Goal: Transaction & Acquisition: Download file/media

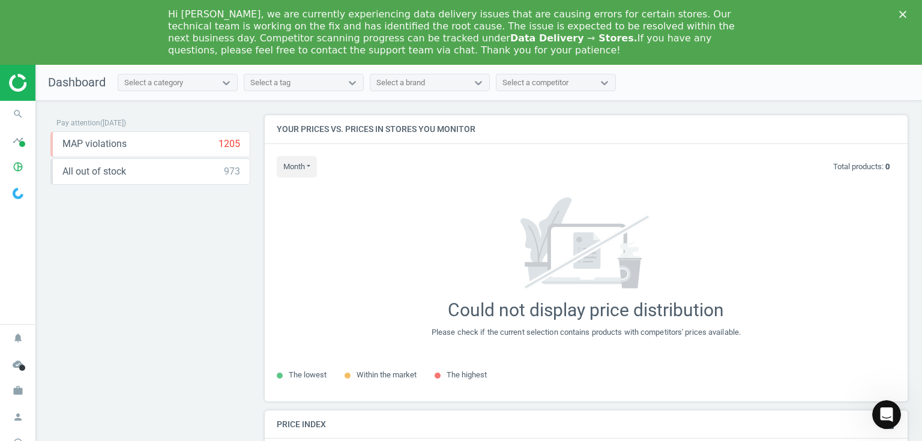
scroll to position [301, 651]
click at [903, 11] on icon "Close" at bounding box center [902, 14] width 7 height 7
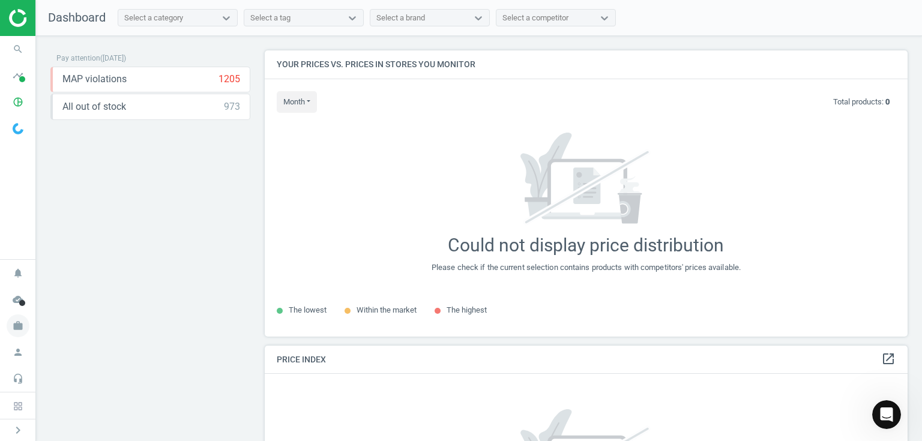
click at [29, 338] on span "work" at bounding box center [18, 326] width 36 height 26
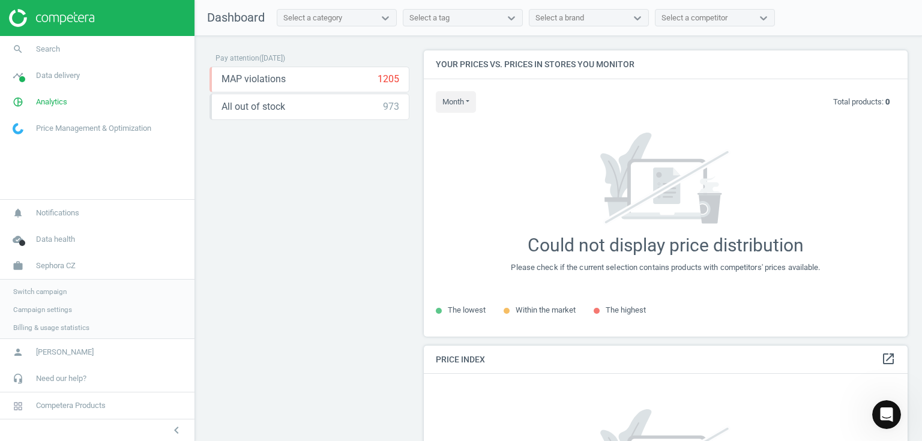
scroll to position [6, 5]
click at [52, 292] on span "Switch campaign" at bounding box center [39, 291] width 53 height 10
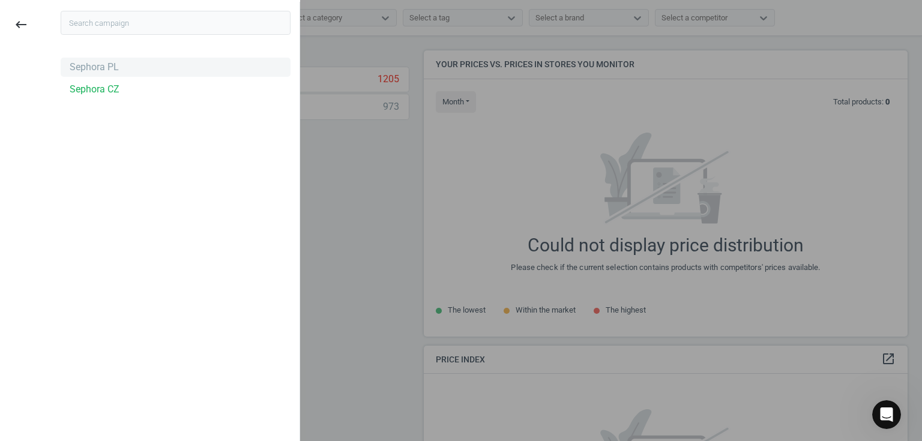
click at [106, 68] on div "Sephora PL" at bounding box center [94, 67] width 49 height 13
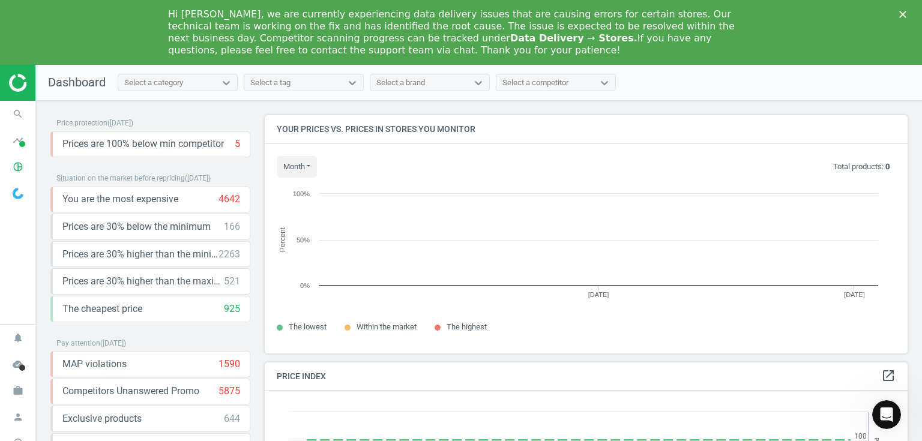
scroll to position [253, 651]
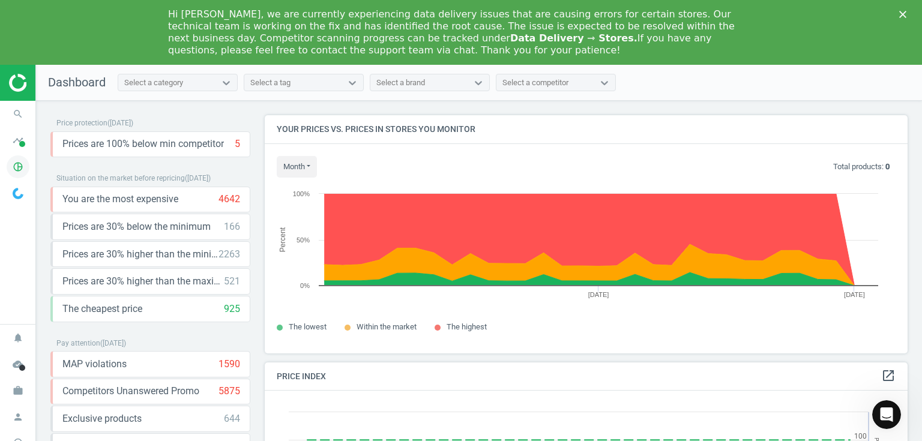
click at [17, 169] on icon "pie_chart_outlined" at bounding box center [18, 166] width 23 height 23
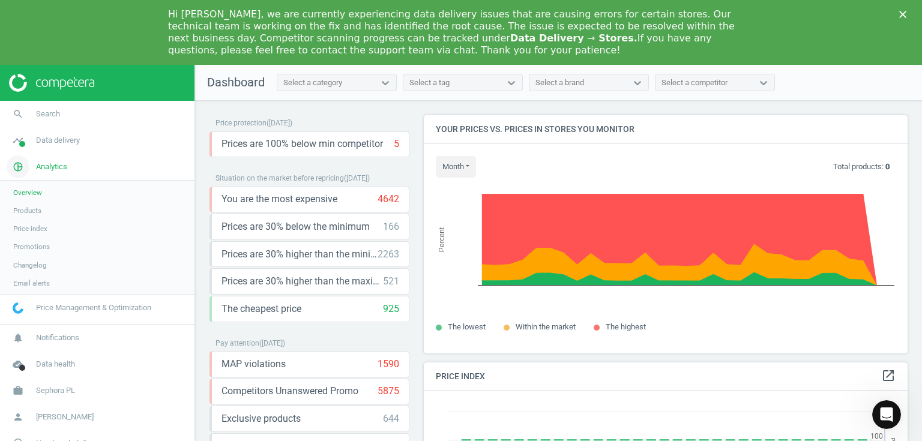
scroll to position [6, 5]
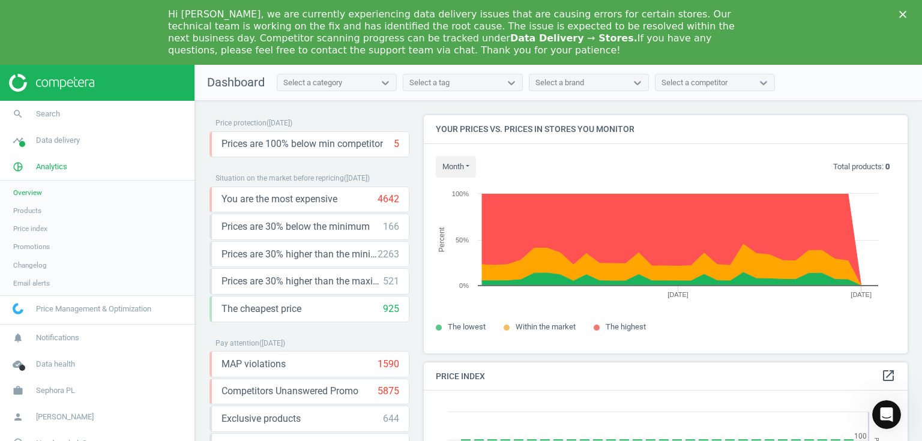
click at [35, 214] on span "Products" at bounding box center [27, 211] width 28 height 10
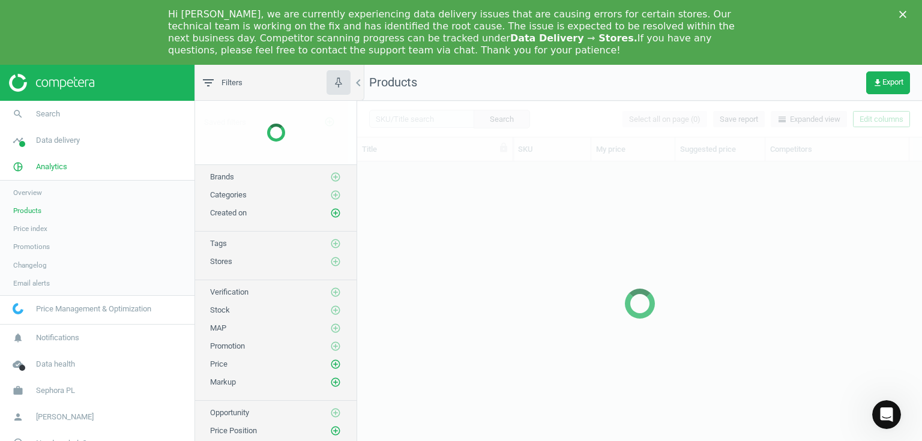
scroll to position [308, 557]
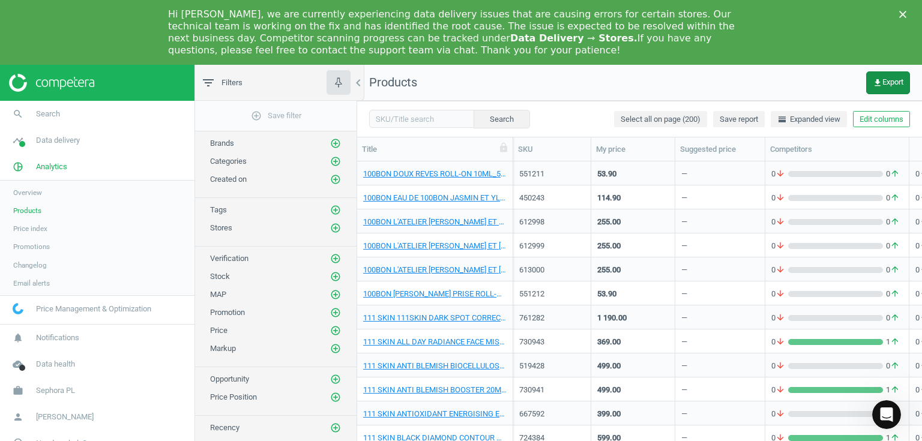
click at [888, 87] on span "get_app Export" at bounding box center [888, 83] width 31 height 10
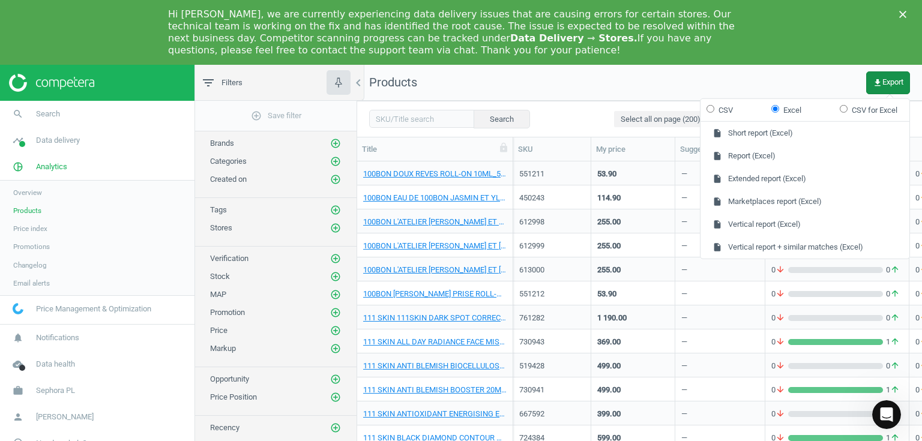
click at [888, 86] on span "get_app Export" at bounding box center [888, 83] width 31 height 10
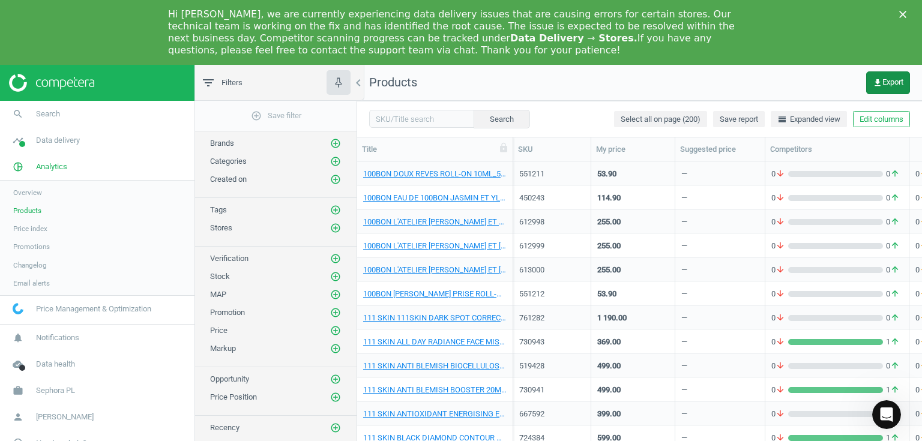
click at [894, 82] on span "get_app Export" at bounding box center [888, 83] width 31 height 10
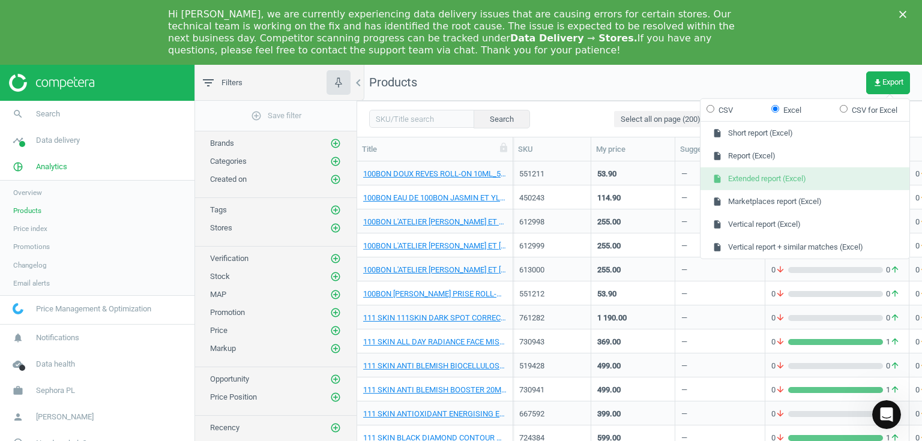
click at [765, 179] on button "insert_drive_file Extended report (Excel)" at bounding box center [804, 178] width 209 height 23
